Goal: Information Seeking & Learning: Learn about a topic

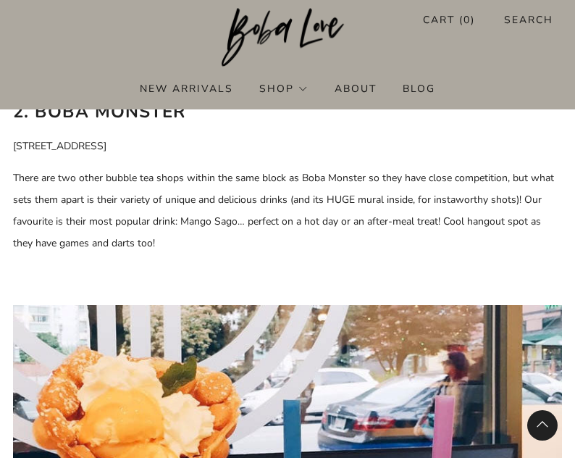
scroll to position [1594, 0]
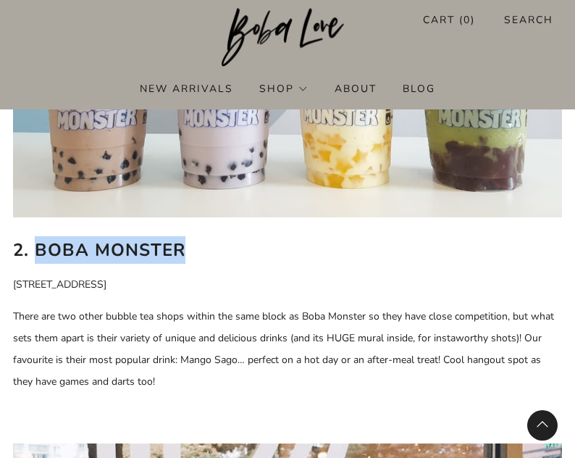
drag, startPoint x: 204, startPoint y: 231, endPoint x: 35, endPoint y: 226, distance: 169.6
click at [35, 236] on h2 "2. Boba Monster" at bounding box center [287, 250] width 549 height 28
copy b "Boba Monster"
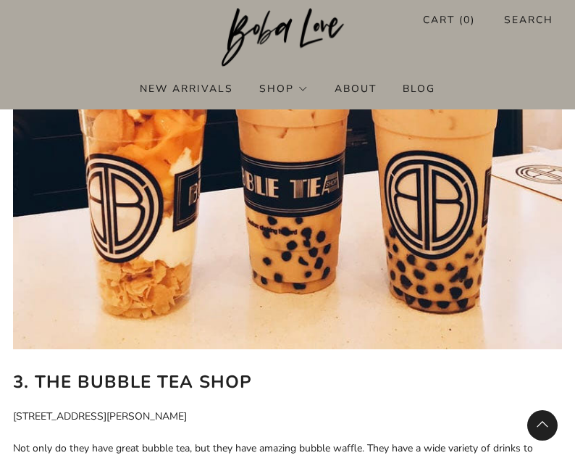
scroll to position [2171, 0]
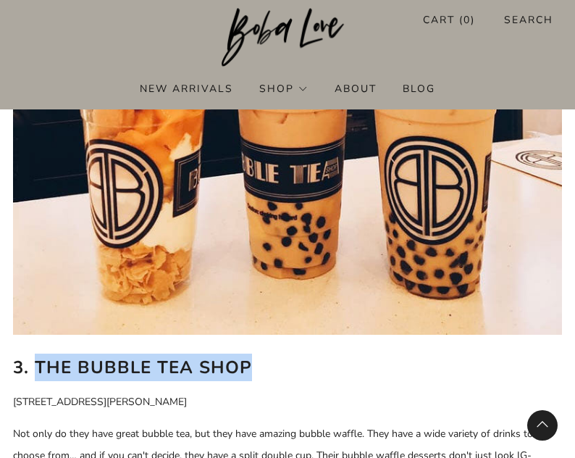
drag, startPoint x: 35, startPoint y: 348, endPoint x: 312, endPoint y: 351, distance: 277.5
click at [312, 354] on h2 "3. The Bubble Tea Shop" at bounding box center [287, 368] width 549 height 28
copy b "The Bubble Tea Shop"
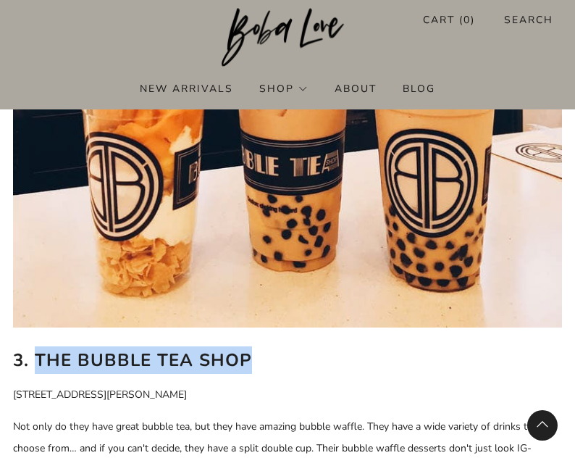
scroll to position [2250, 0]
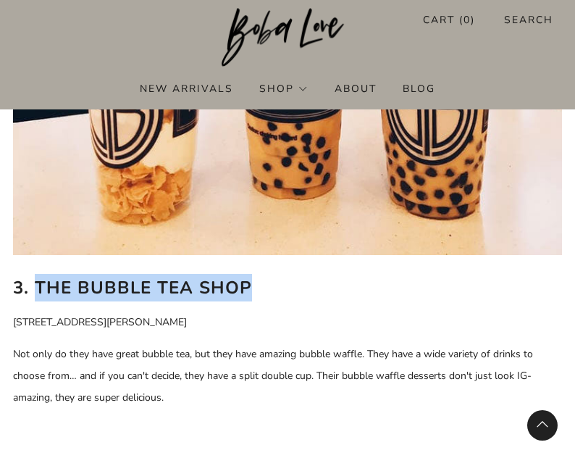
copy b "The Bubble Tea Shop"
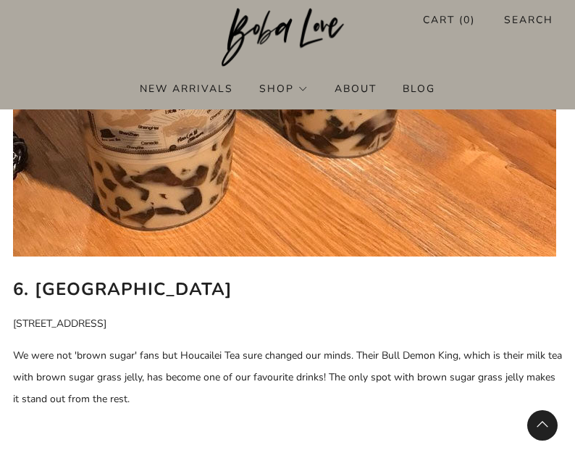
scroll to position [4351, 0]
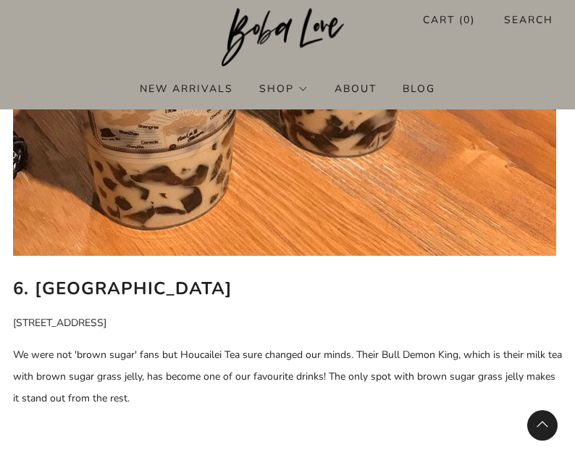
drag, startPoint x: 34, startPoint y: 241, endPoint x: 291, endPoint y: 246, distance: 257.2
click at [291, 275] on h2 "6. Houcailei Tea House" at bounding box center [287, 289] width 549 height 28
copy b "Houcailei Tea House"
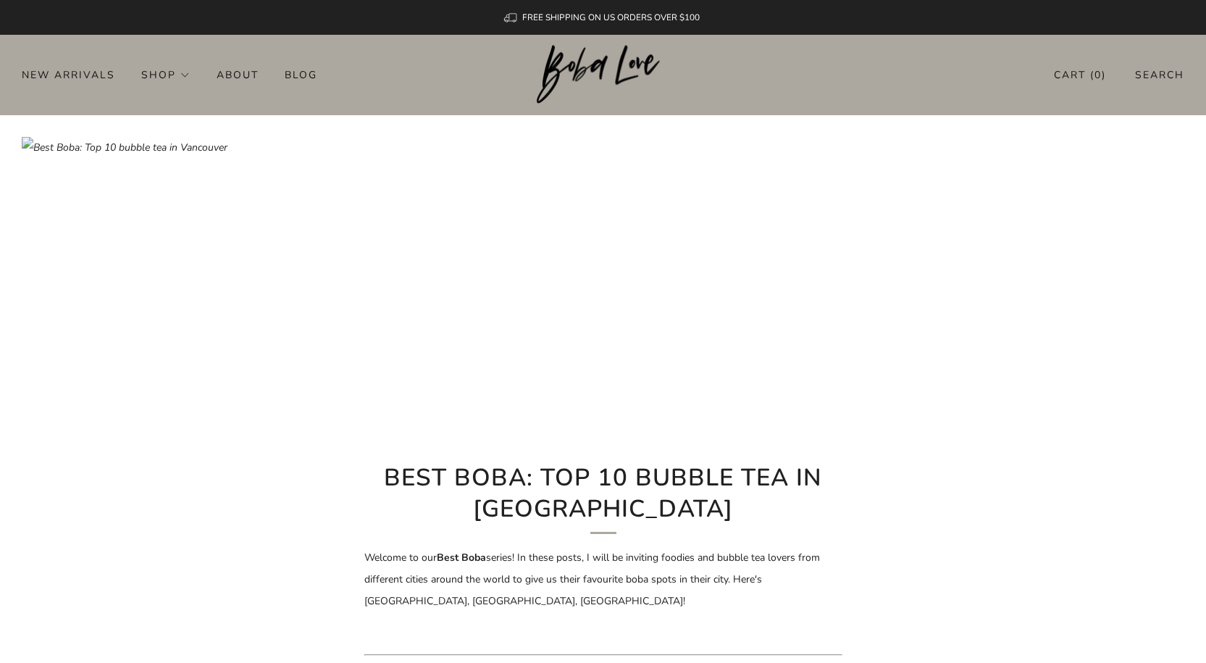
drag, startPoint x: 368, startPoint y: 153, endPoint x: 275, endPoint y: 128, distance: 96.0
click at [368, 153] on img at bounding box center [603, 314] width 1163 height 355
click at [90, 63] on link "New Arrivals" at bounding box center [68, 74] width 93 height 23
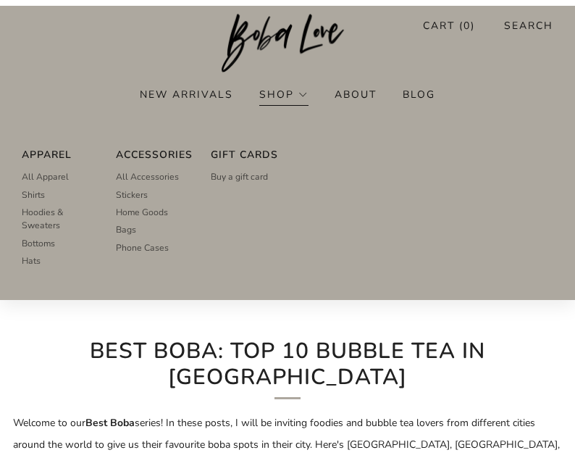
scroll to position [217, 0]
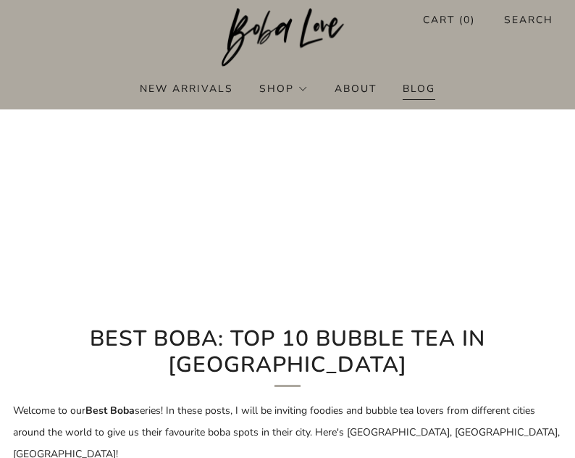
click at [421, 85] on link "Blog" at bounding box center [419, 88] width 33 height 23
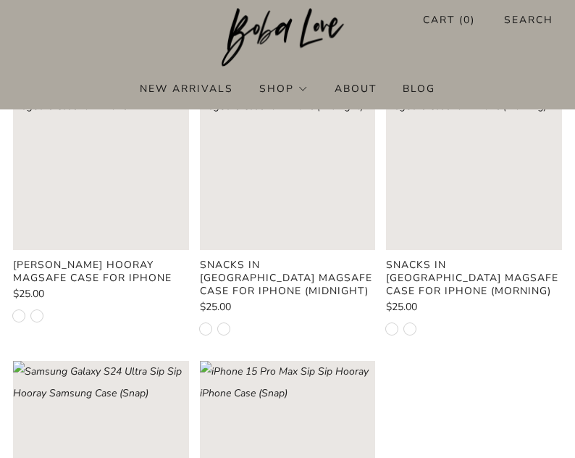
scroll to position [507, 0]
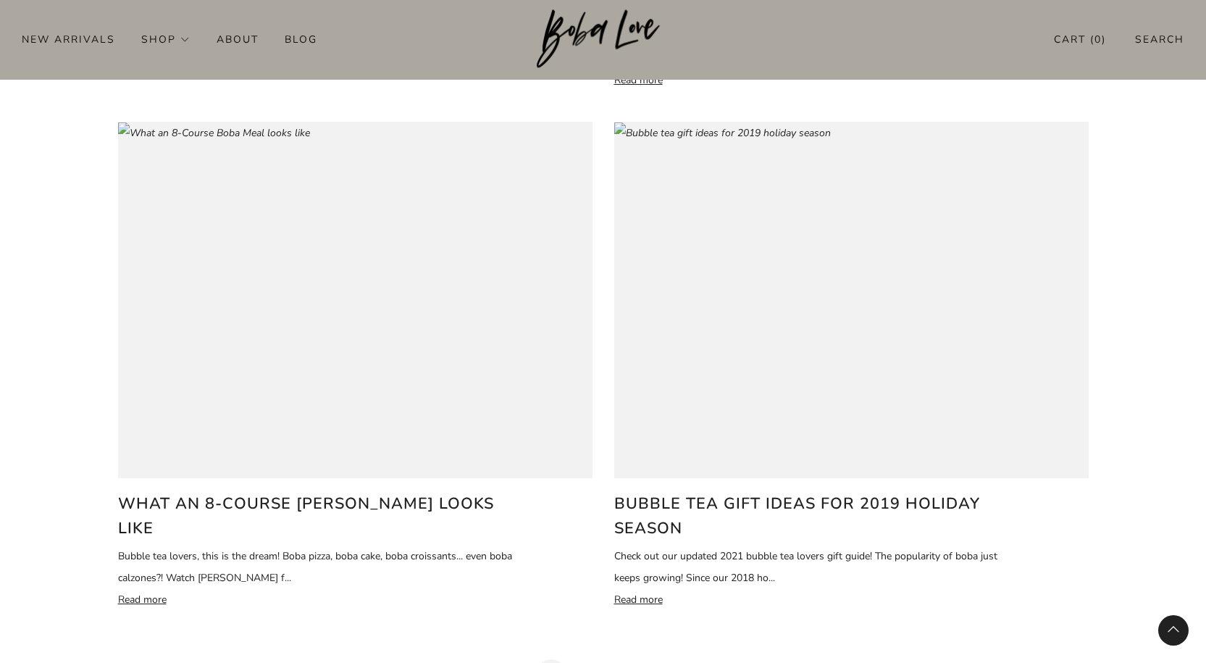
scroll to position [2734, 0]
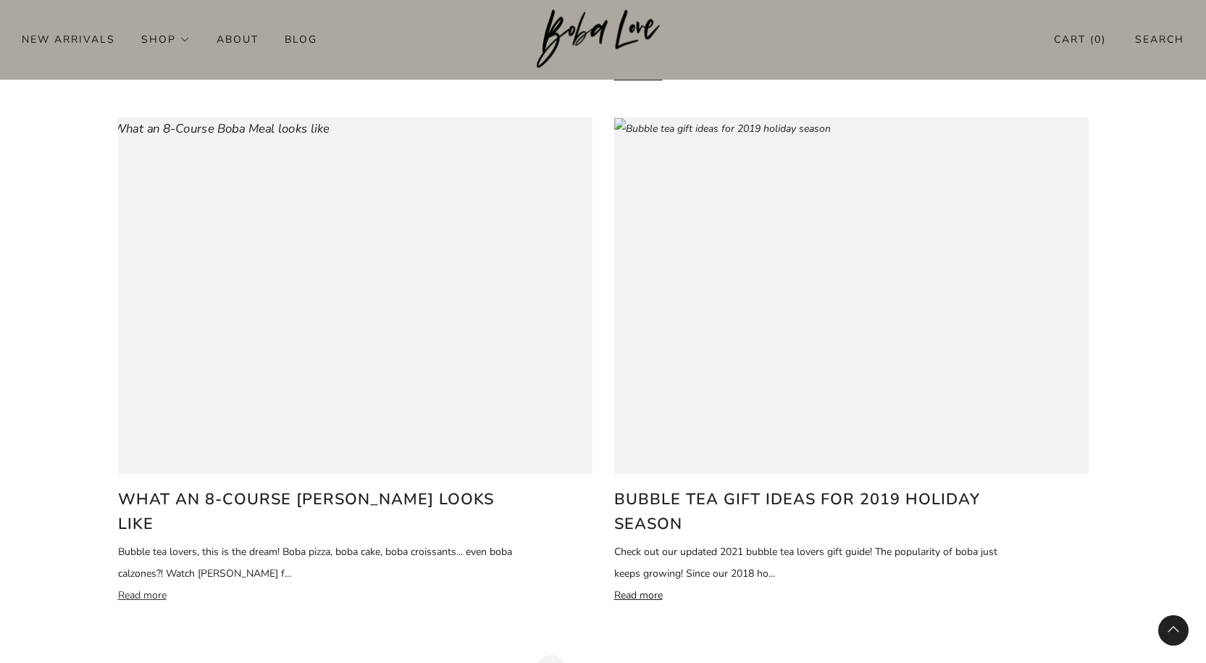
click at [147, 457] on p "Read more" at bounding box center [320, 596] width 404 height 22
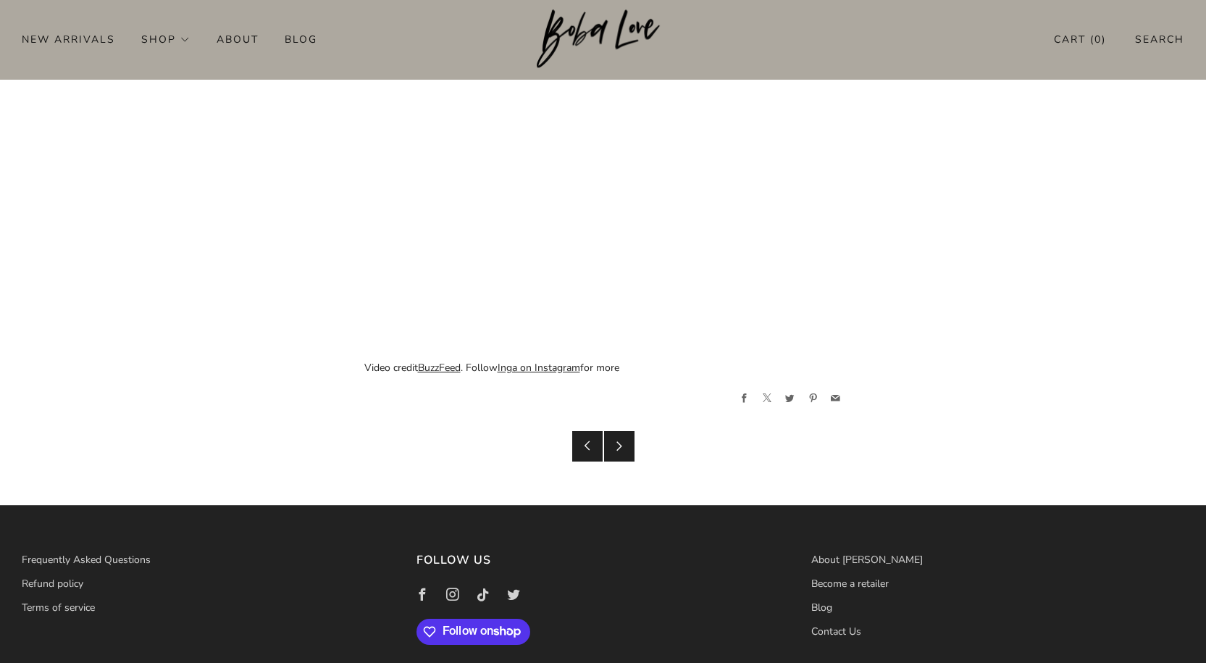
scroll to position [580, 0]
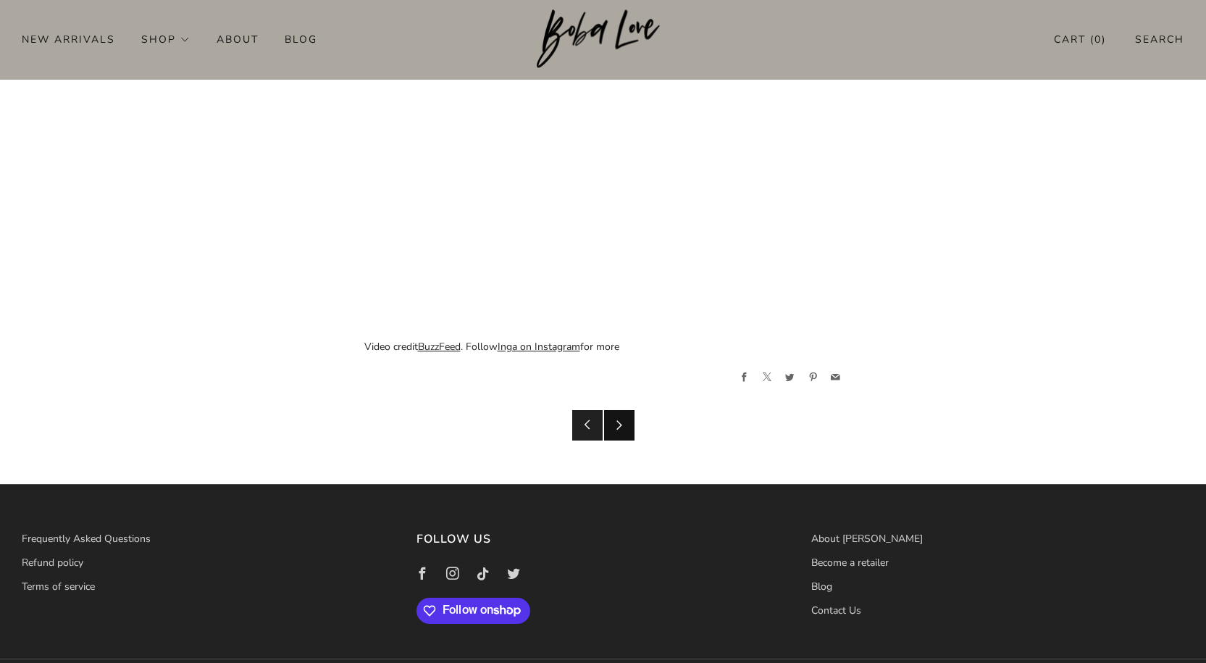
click at [622, 430] on link "Newer Post" at bounding box center [619, 425] width 30 height 30
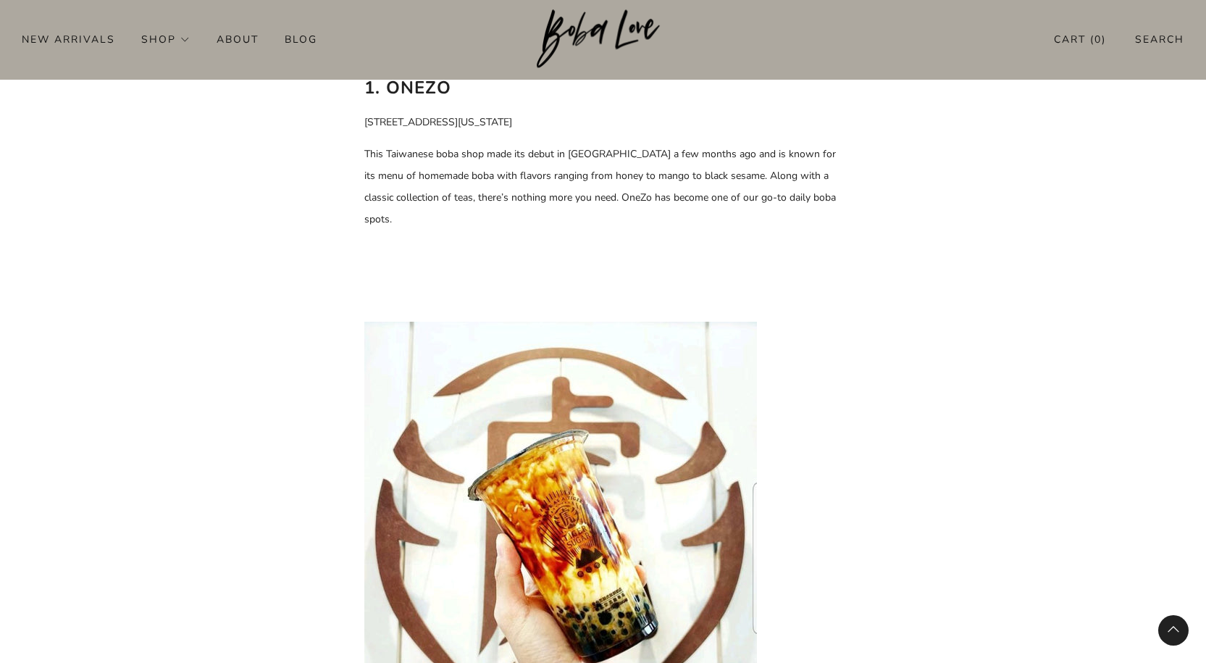
scroll to position [1377, 0]
